Goal: Navigation & Orientation: Find specific page/section

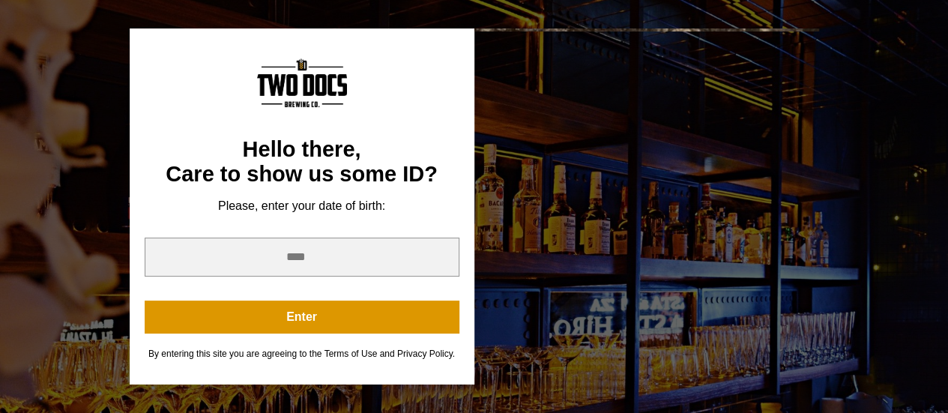
scroll to position [163, 0]
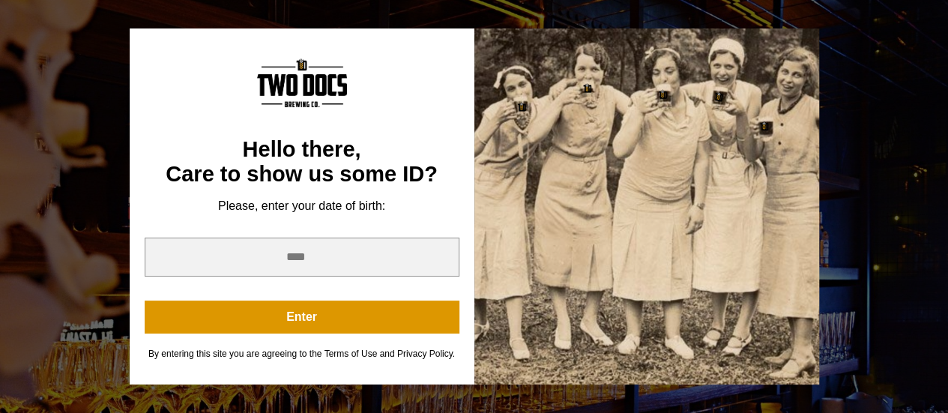
click at [600, 220] on div at bounding box center [646, 205] width 345 height 355
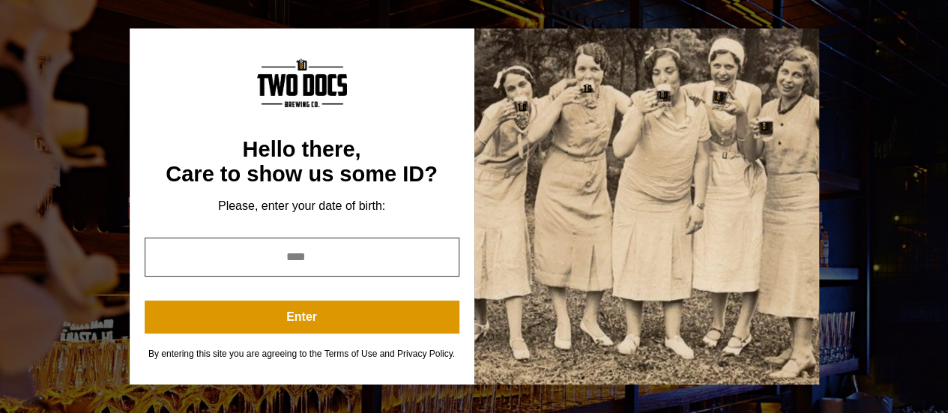
click at [301, 253] on input "year" at bounding box center [302, 257] width 315 height 39
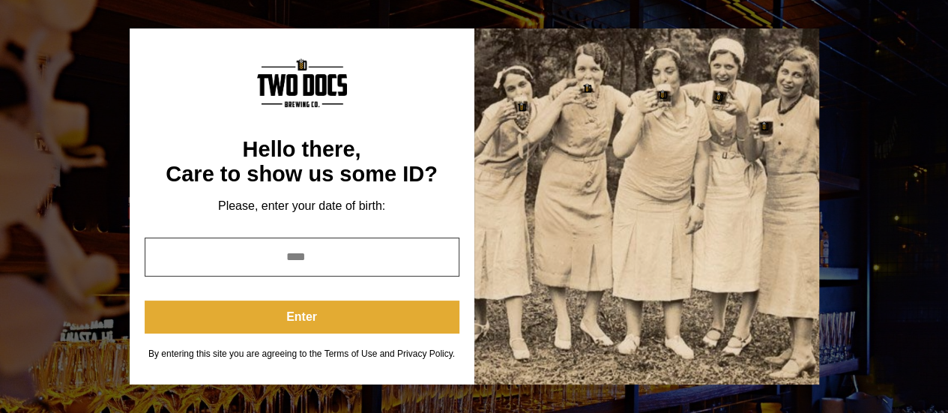
type input "****"
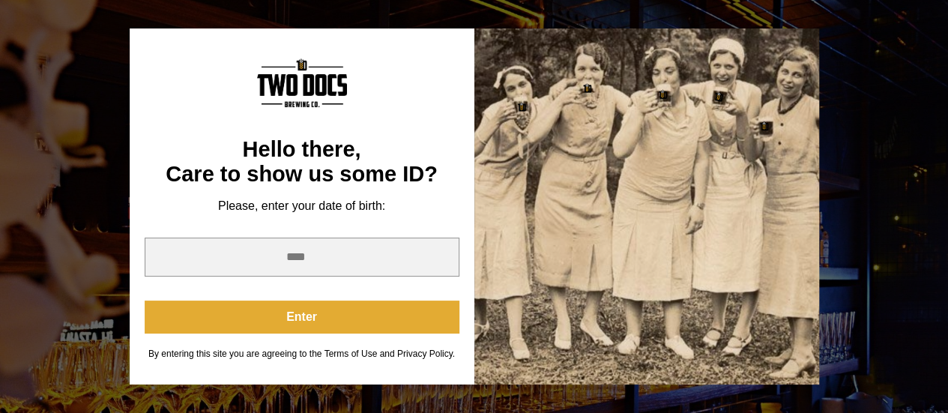
click at [310, 318] on button "Enter" at bounding box center [302, 317] width 315 height 33
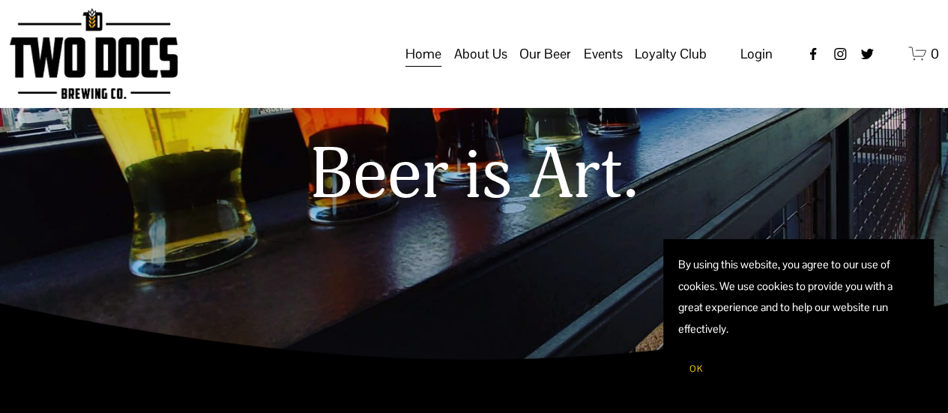
click at [0, 0] on span "Vendors & Musicians" at bounding box center [0, 0] width 0 height 0
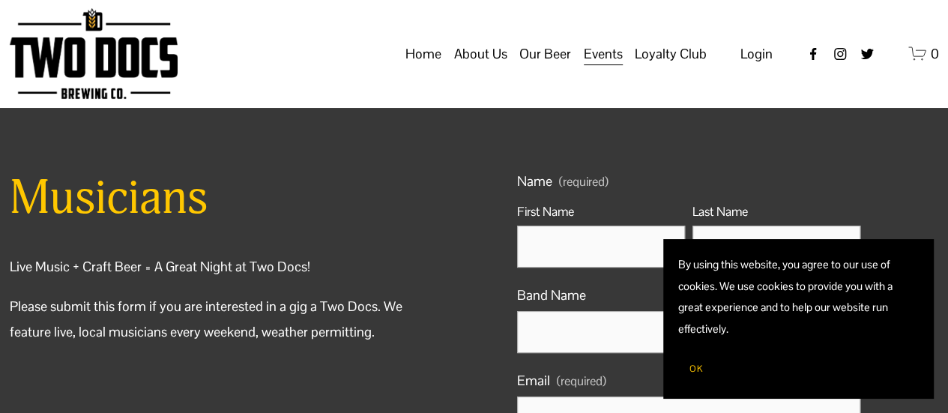
scroll to position [16, 0]
